Goal: Use online tool/utility: Utilize a website feature to perform a specific function

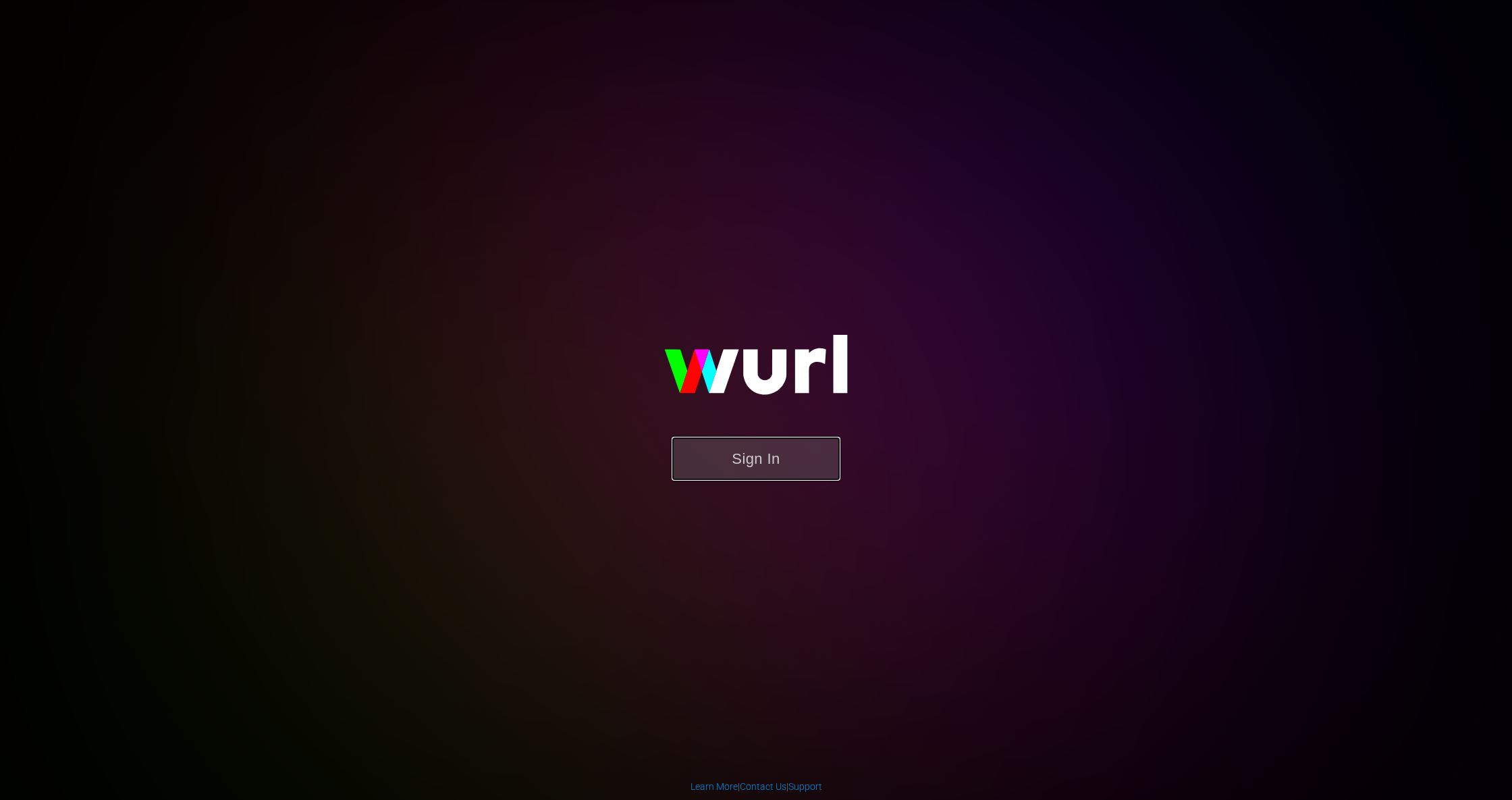
click at [751, 451] on button "Sign In" at bounding box center [756, 458] width 169 height 44
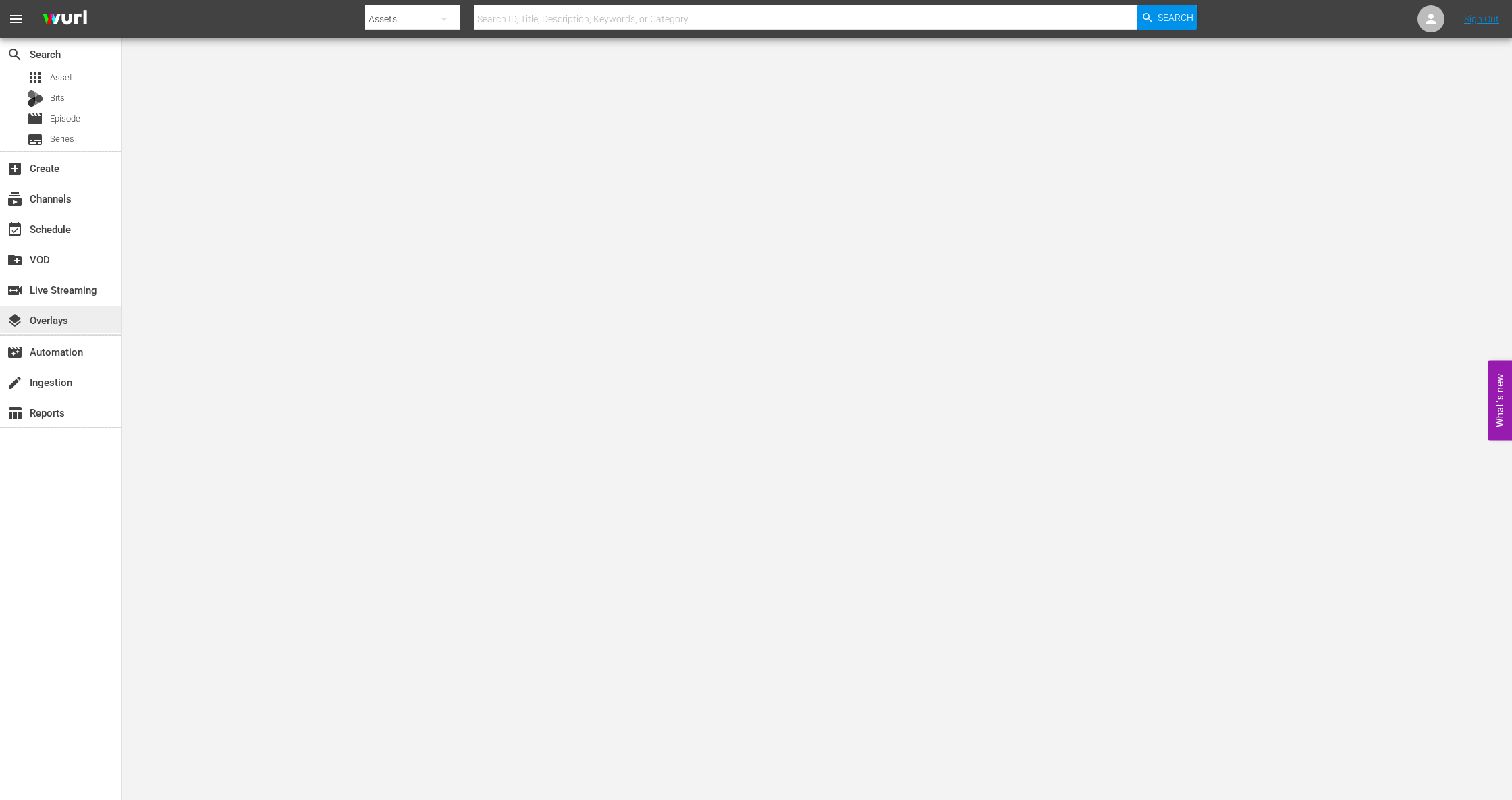
click at [71, 311] on div "layers Overlays" at bounding box center [60, 319] width 121 height 27
click at [62, 294] on div "switch_video Live Streaming" at bounding box center [38, 287] width 76 height 13
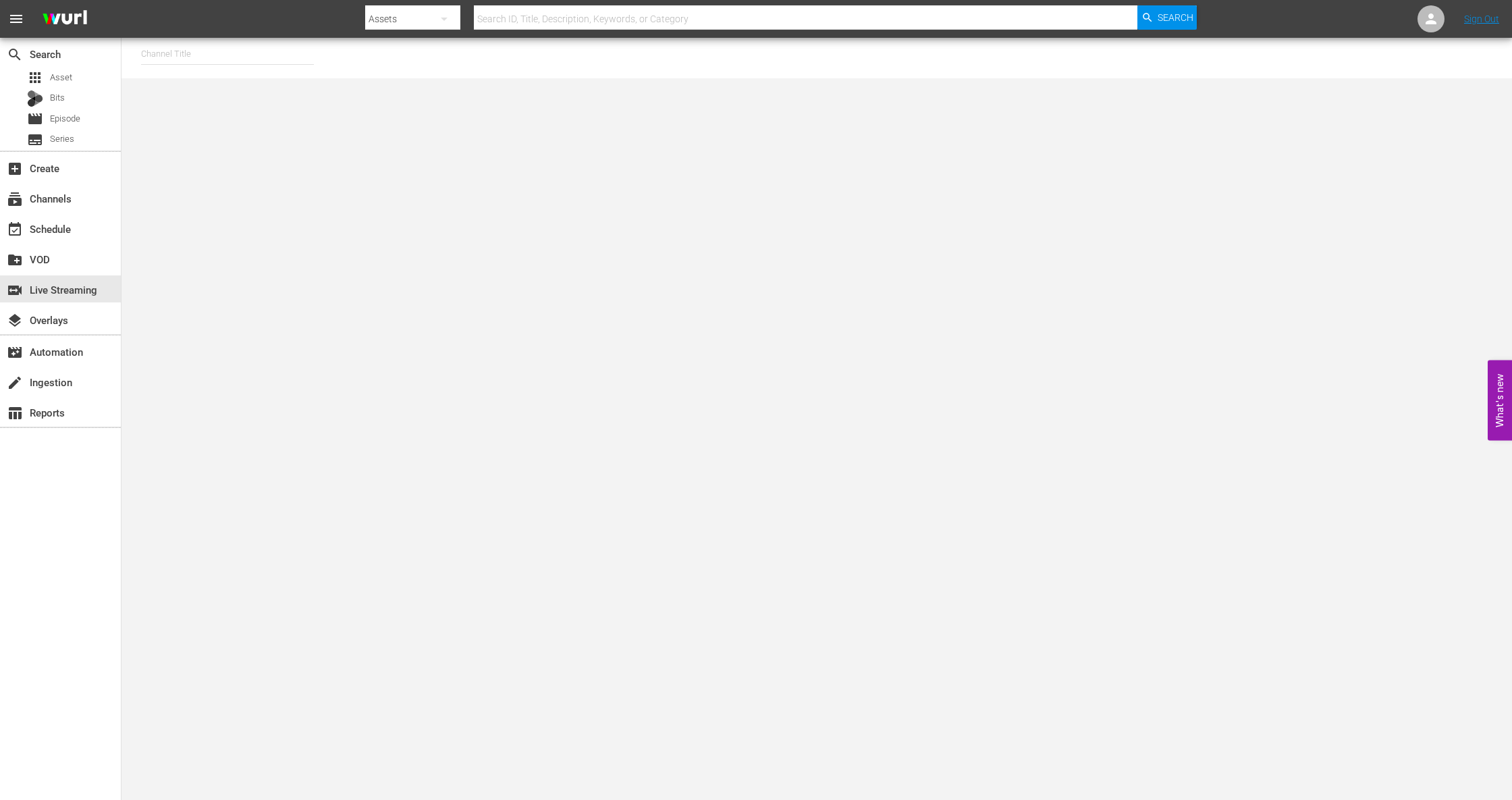
click at [234, 60] on input "text" at bounding box center [227, 53] width 173 height 33
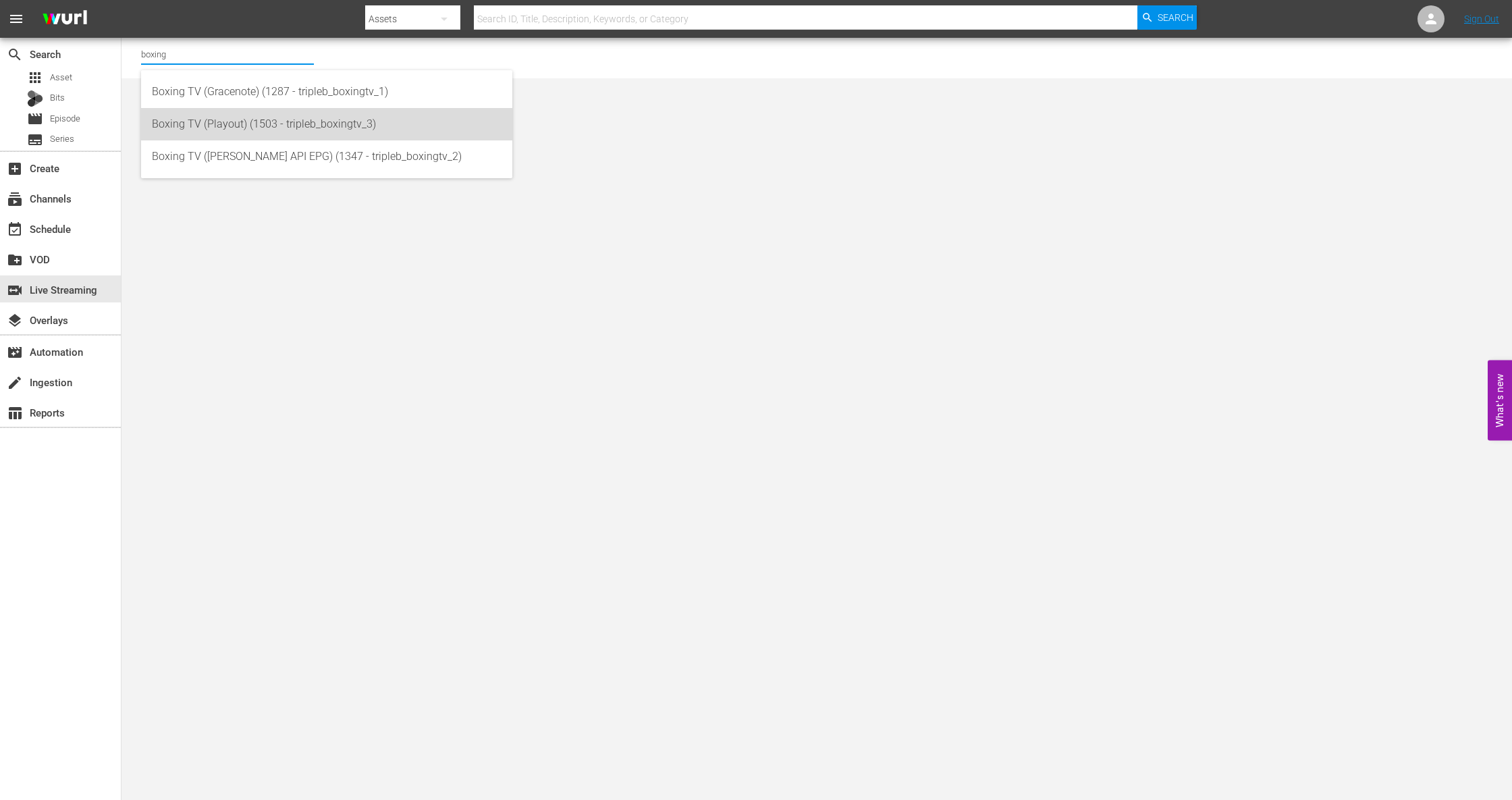
click at [287, 138] on div "Boxing TV (Playout) (1503 - tripleb_boxingtv_3)" at bounding box center [326, 124] width 350 height 33
type input "Boxing TV (Playout) (1503 - tripleb_boxingtv_3)"
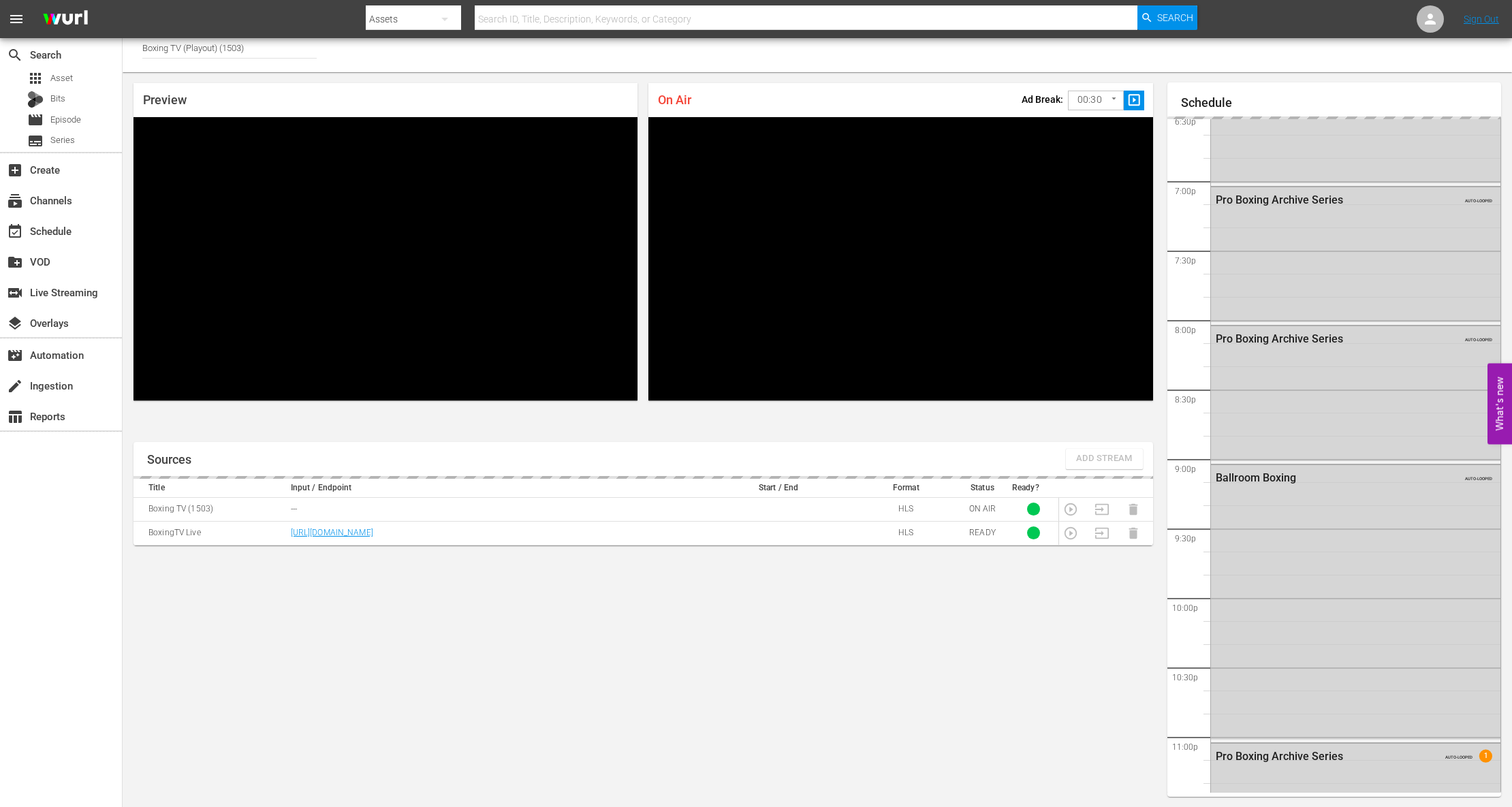
scroll to position [2022, 0]
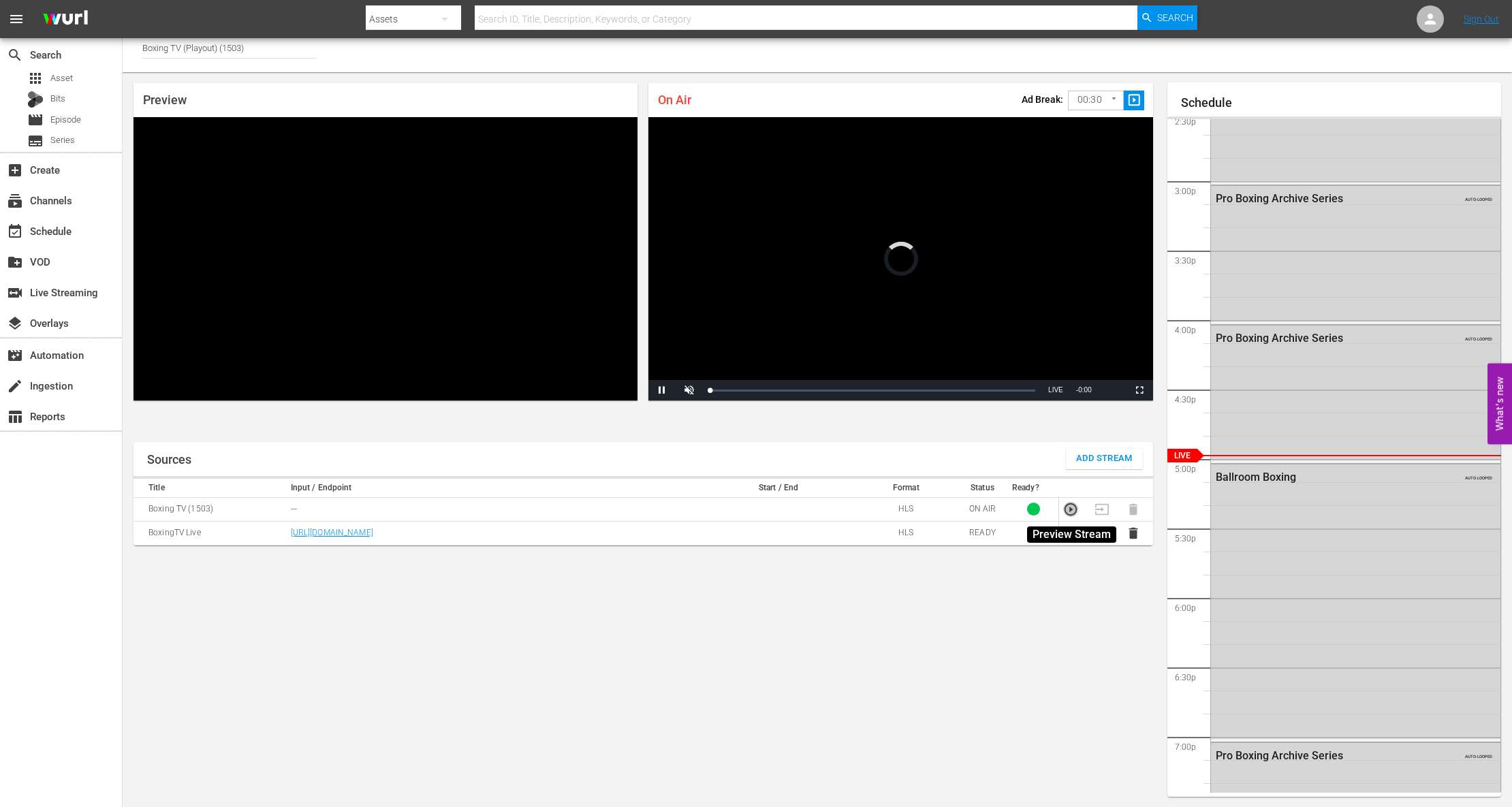
click at [1068, 510] on icon "button" at bounding box center [1071, 510] width 15 height 15
